Goal: Complete application form

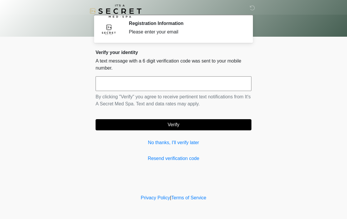
click at [159, 142] on link "No thanks, I'll verify later" at bounding box center [173, 142] width 156 height 7
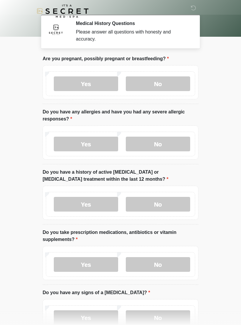
click at [150, 81] on label "No" at bounding box center [158, 83] width 64 height 15
click at [153, 148] on label "No" at bounding box center [158, 144] width 64 height 15
click at [150, 208] on label "No" at bounding box center [158, 204] width 64 height 15
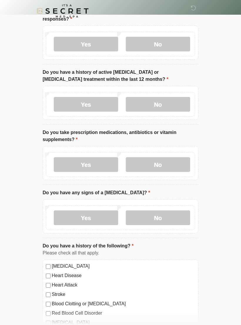
scroll to position [100, 0]
click at [156, 160] on label "No" at bounding box center [158, 164] width 64 height 15
click at [151, 213] on label "No" at bounding box center [158, 217] width 64 height 15
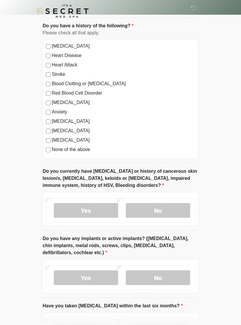
scroll to position [320, 0]
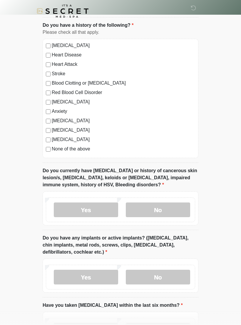
click at [154, 210] on label "No" at bounding box center [158, 209] width 64 height 15
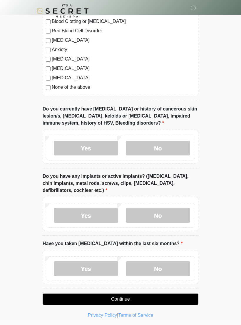
click at [154, 214] on label "No" at bounding box center [158, 215] width 64 height 15
click at [146, 219] on label "No" at bounding box center [158, 268] width 64 height 15
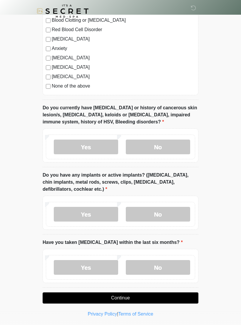
click at [115, 219] on button "Continue" at bounding box center [121, 297] width 156 height 11
click at [113, 219] on button "Continue" at bounding box center [121, 297] width 156 height 11
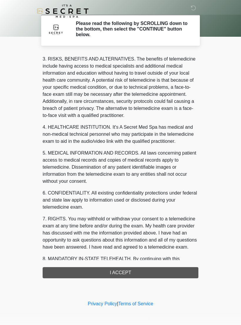
scroll to position [92, 0]
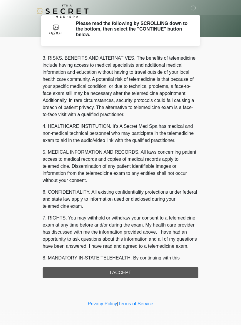
click at [100, 219] on div "1. PURPOSE. The purpose of this form is to obtain your consent for a telemedici…" at bounding box center [121, 166] width 156 height 226
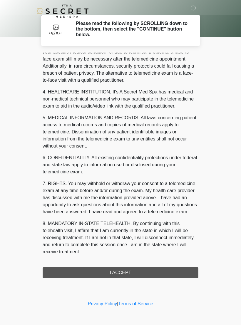
scroll to position [133, 0]
click at [103, 219] on button "I ACCEPT" at bounding box center [121, 272] width 156 height 11
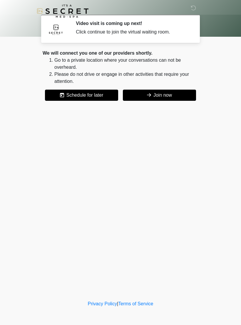
click at [161, 92] on button "Join now" at bounding box center [159, 95] width 73 height 11
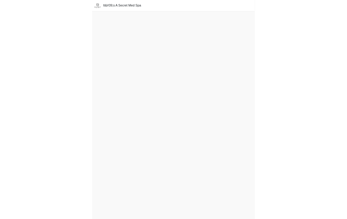
scroll to position [11, 0]
